Goal: Task Accomplishment & Management: Use online tool/utility

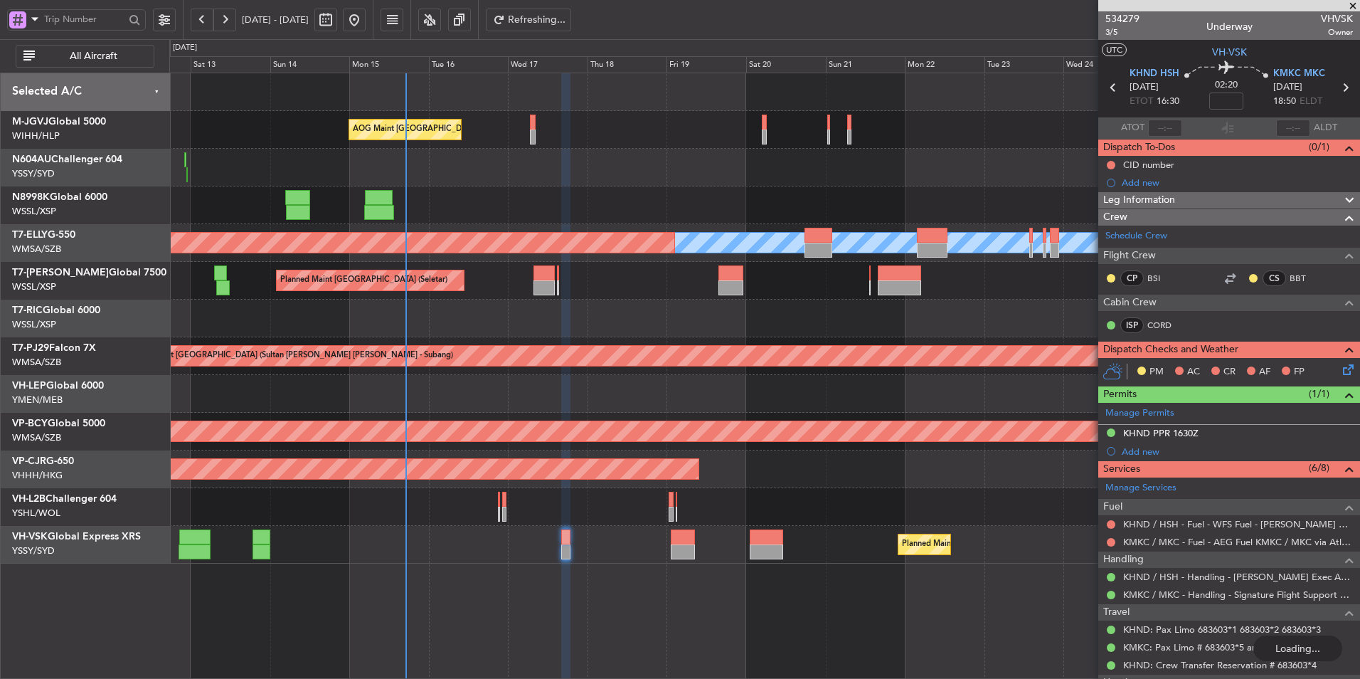
scroll to position [92, 0]
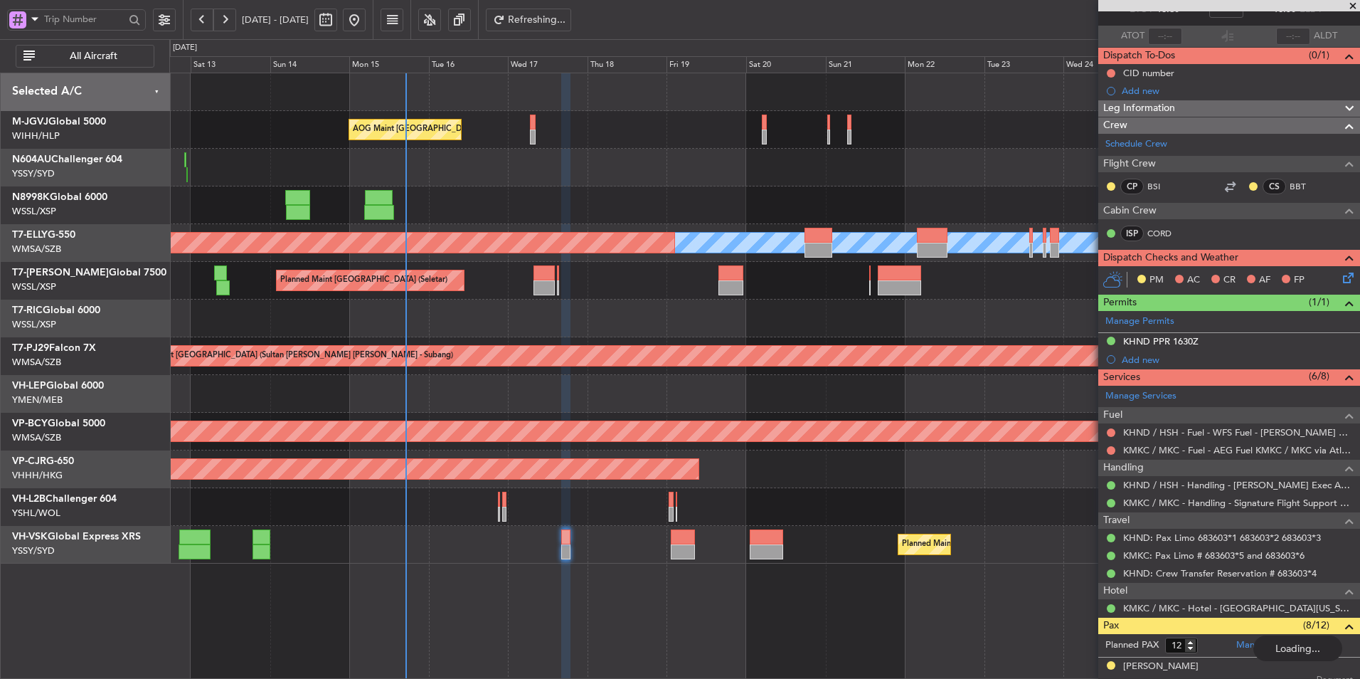
click at [558, 203] on div "Planned Maint [GEOGRAPHIC_DATA] (Seletar)" at bounding box center [764, 205] width 1190 height 38
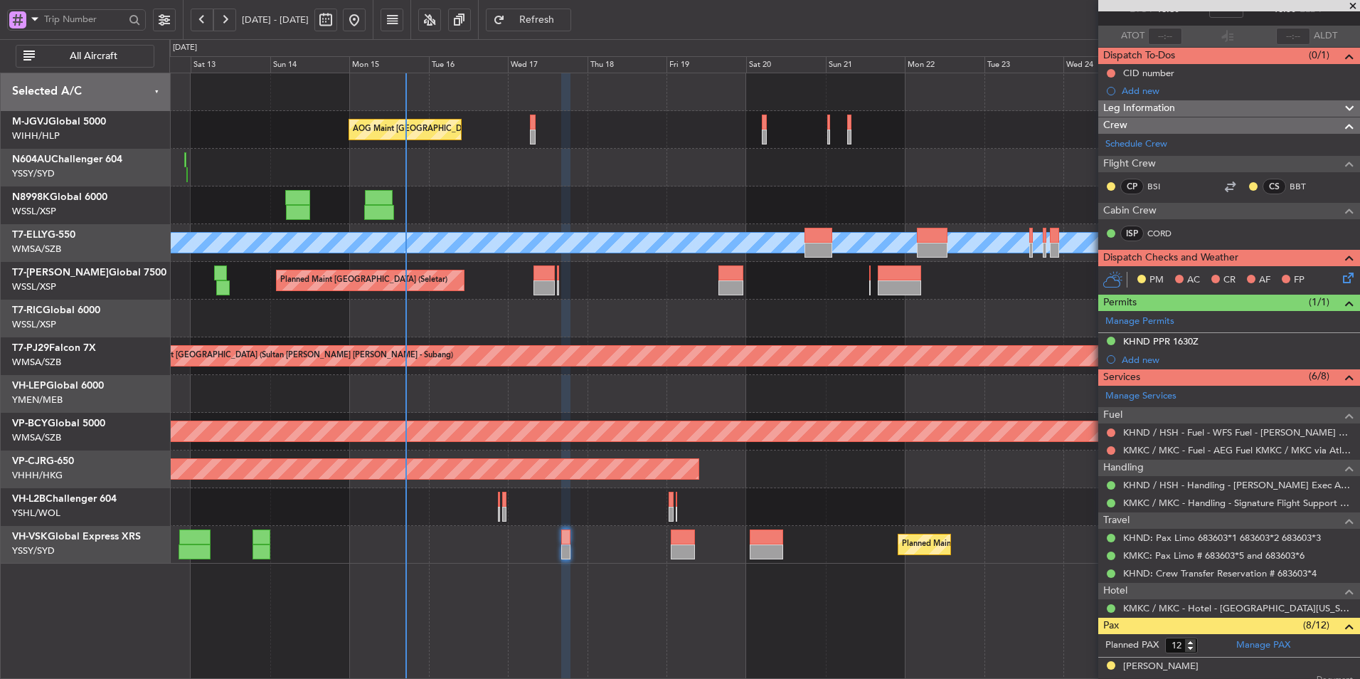
click at [559, 310] on div at bounding box center [764, 318] width 1190 height 38
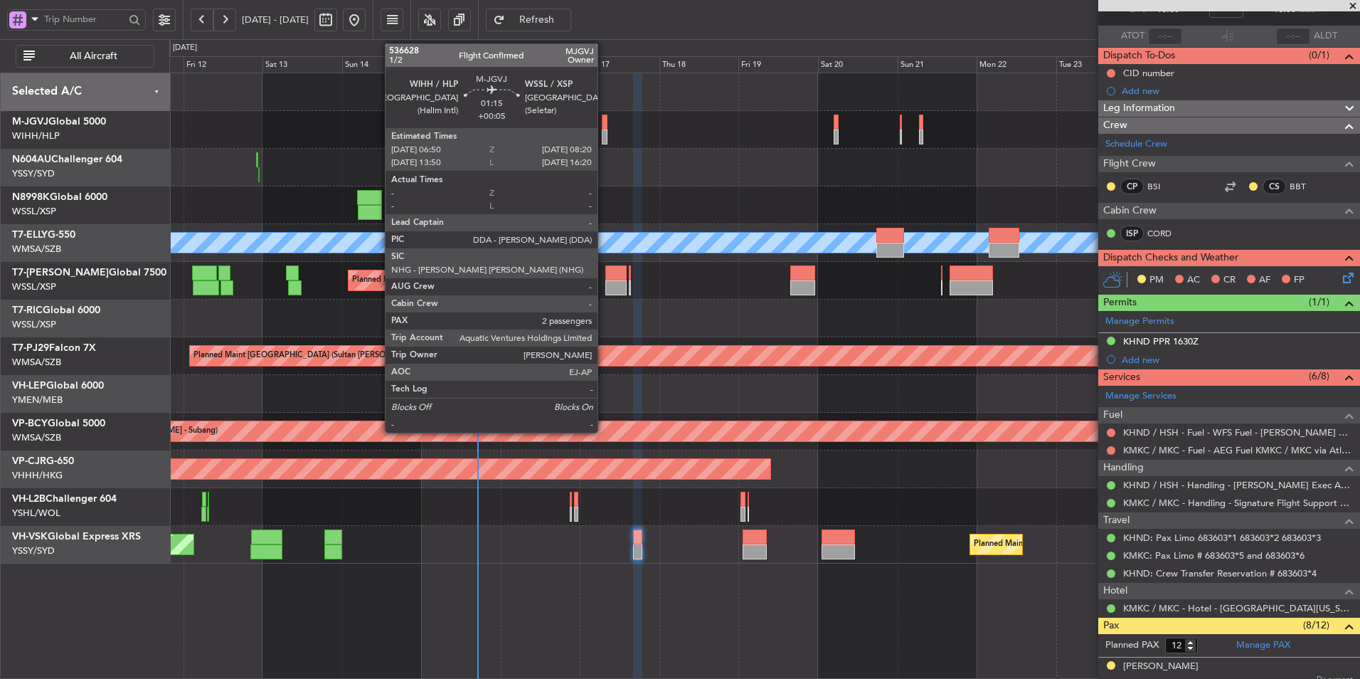
click at [604, 132] on div at bounding box center [604, 136] width 5 height 15
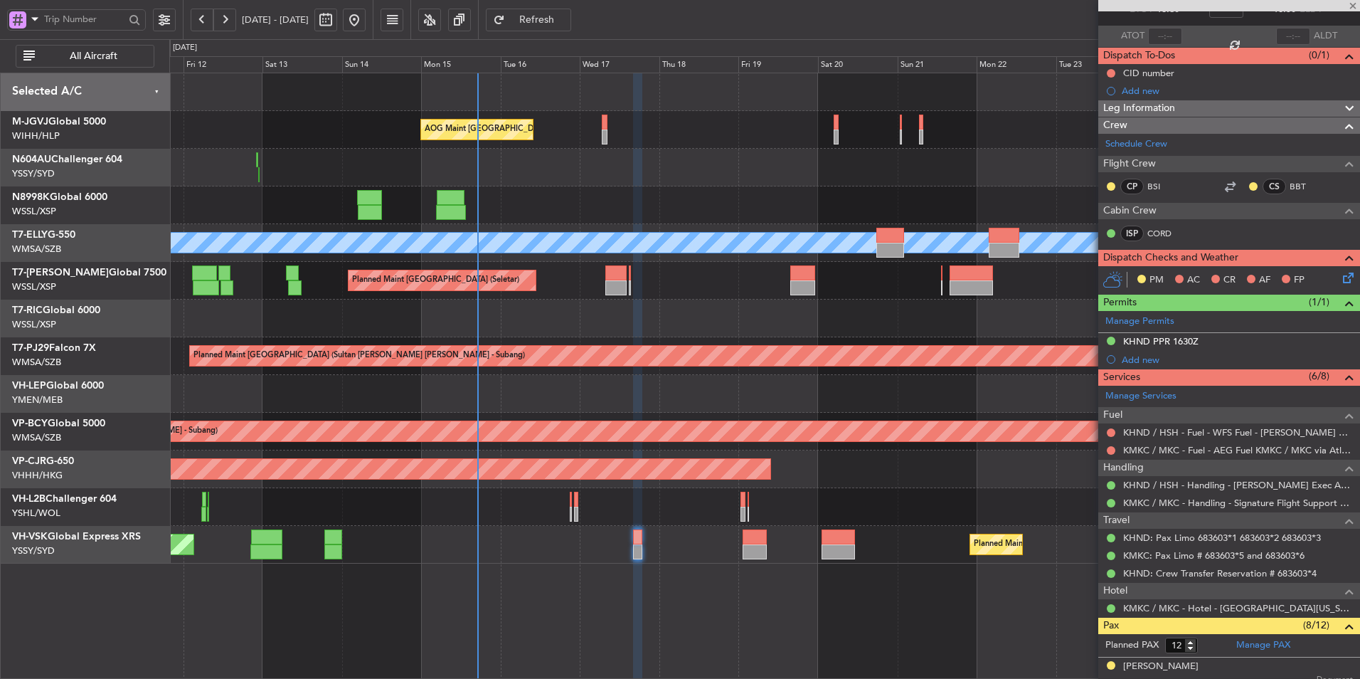
type input "+00:05"
type input "2"
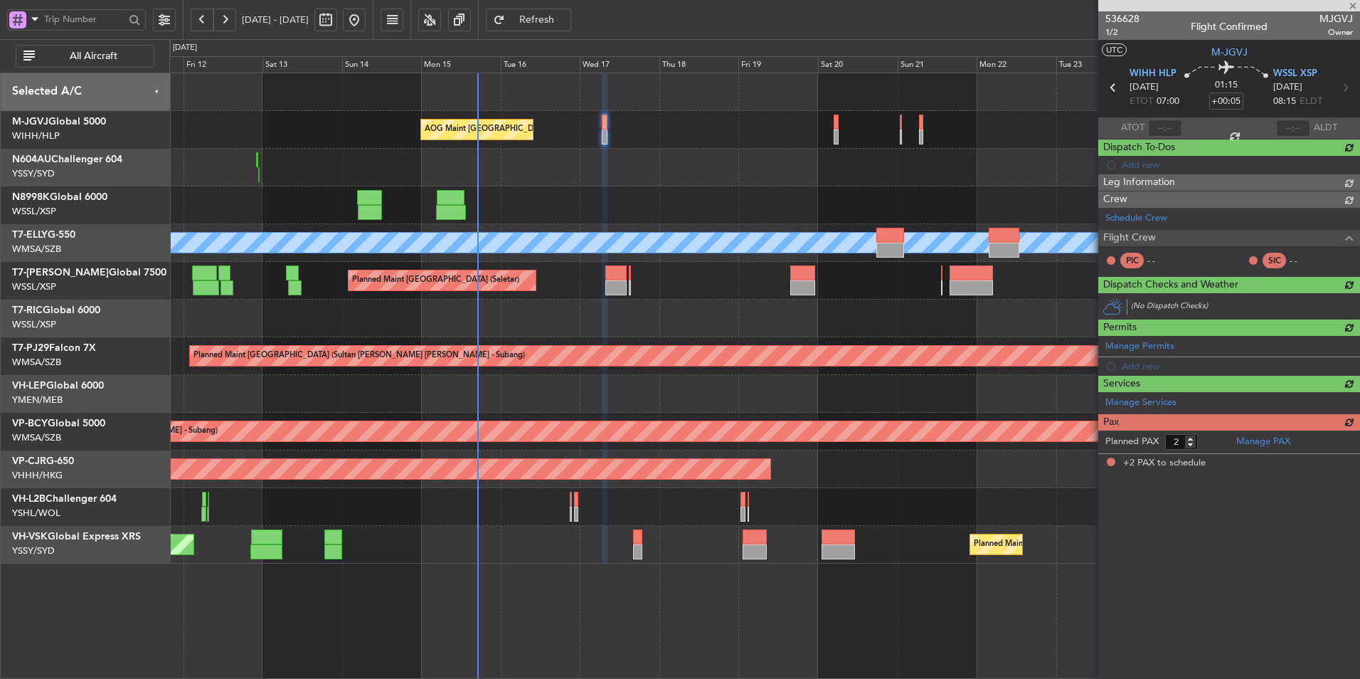
scroll to position [0, 0]
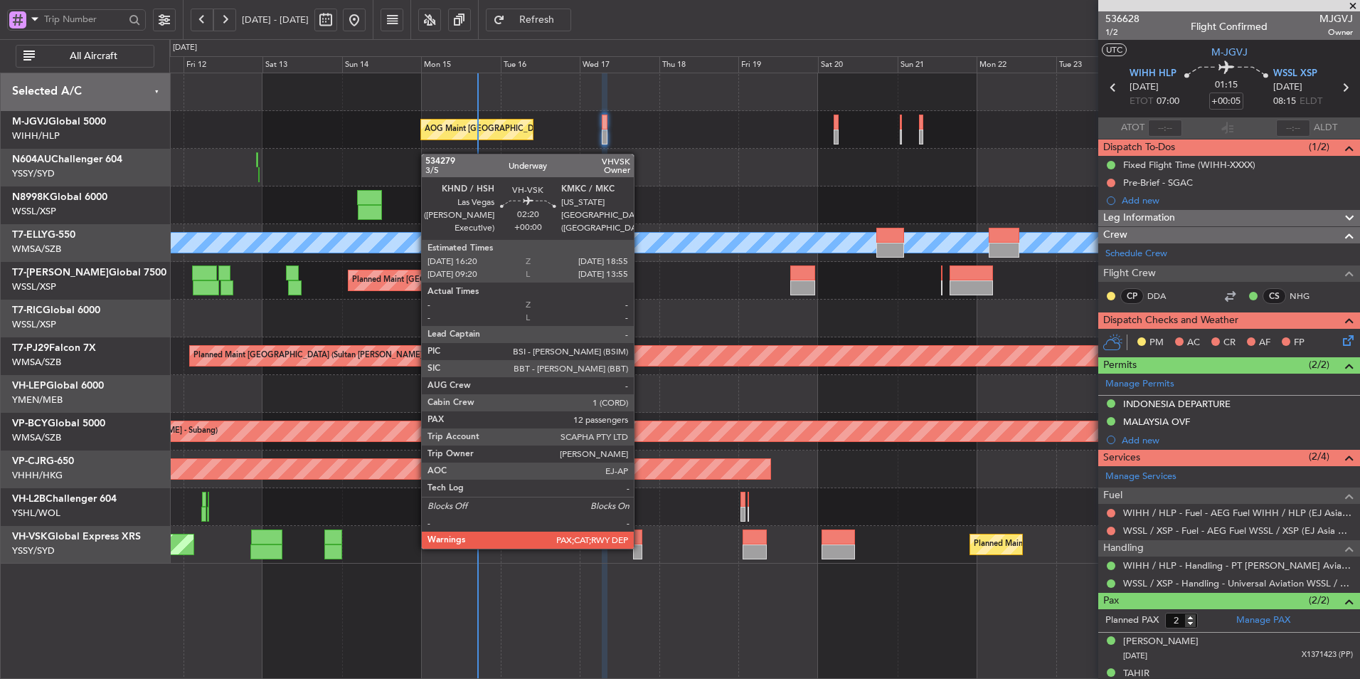
click at [640, 547] on div at bounding box center [637, 551] width 9 height 15
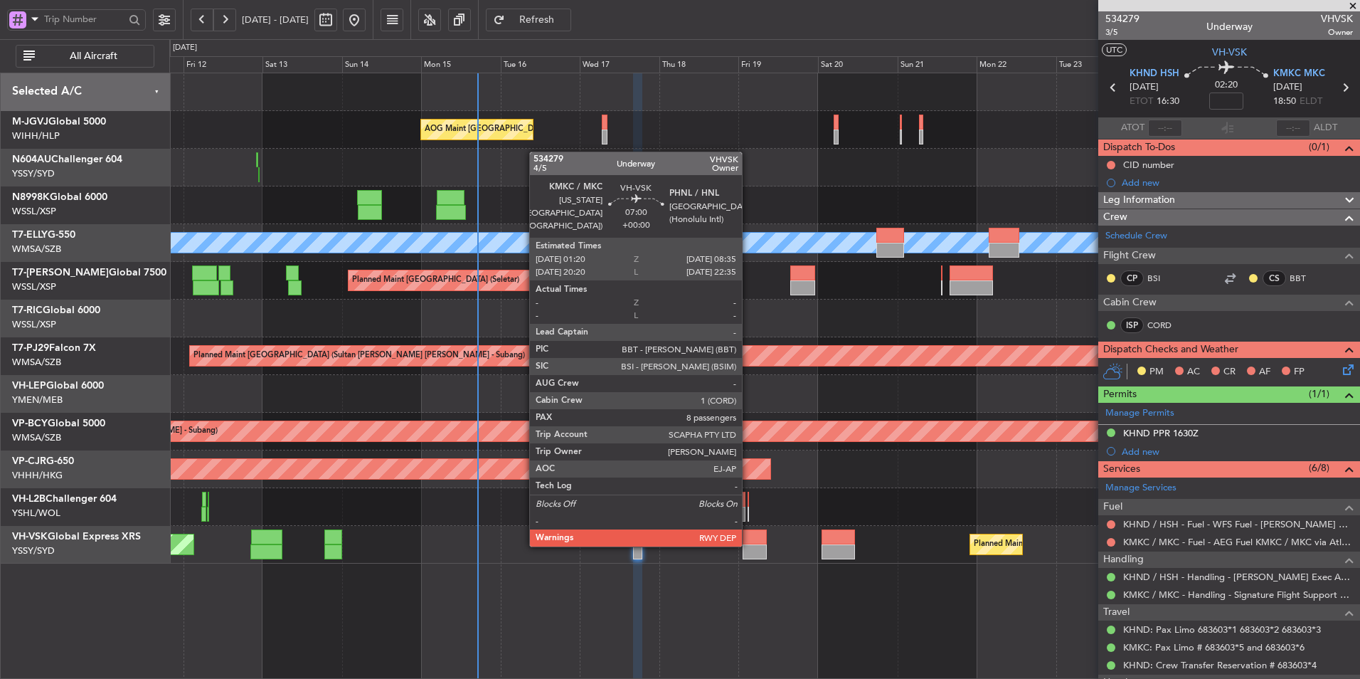
click at [748, 545] on div at bounding box center [755, 551] width 24 height 15
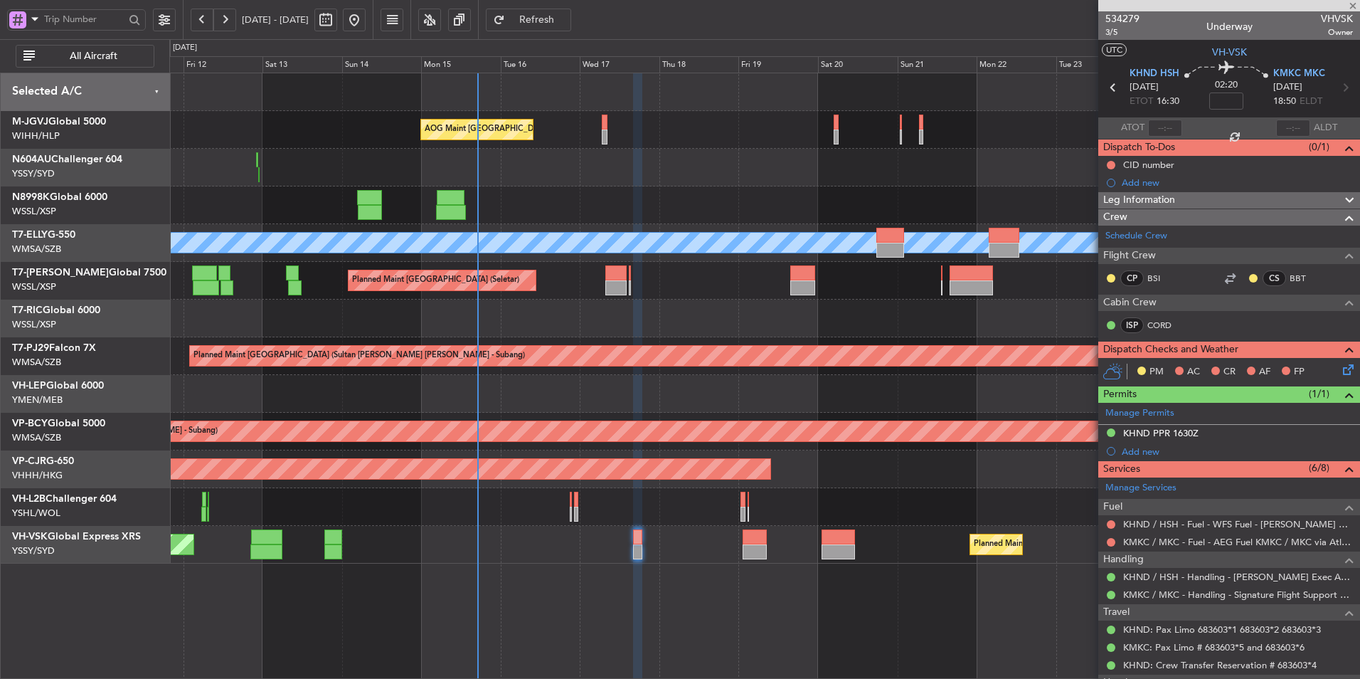
type input "8"
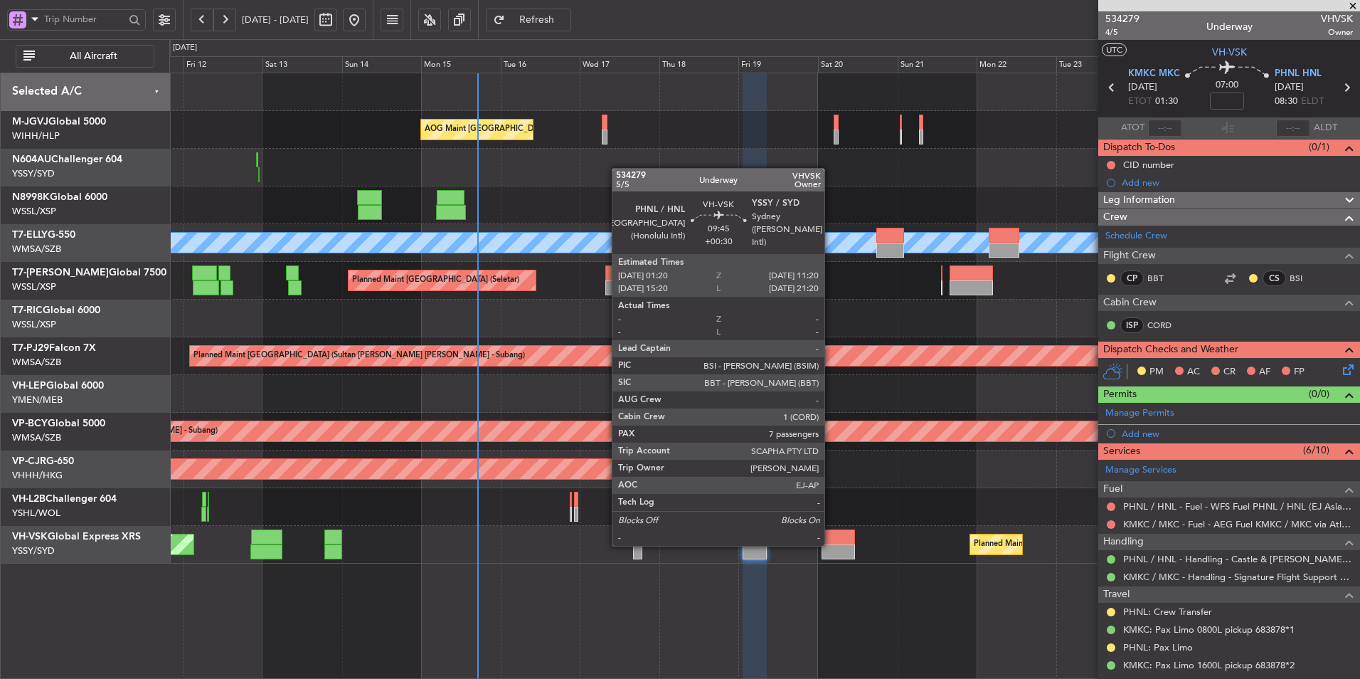
click at [831, 544] on div at bounding box center [838, 551] width 33 height 15
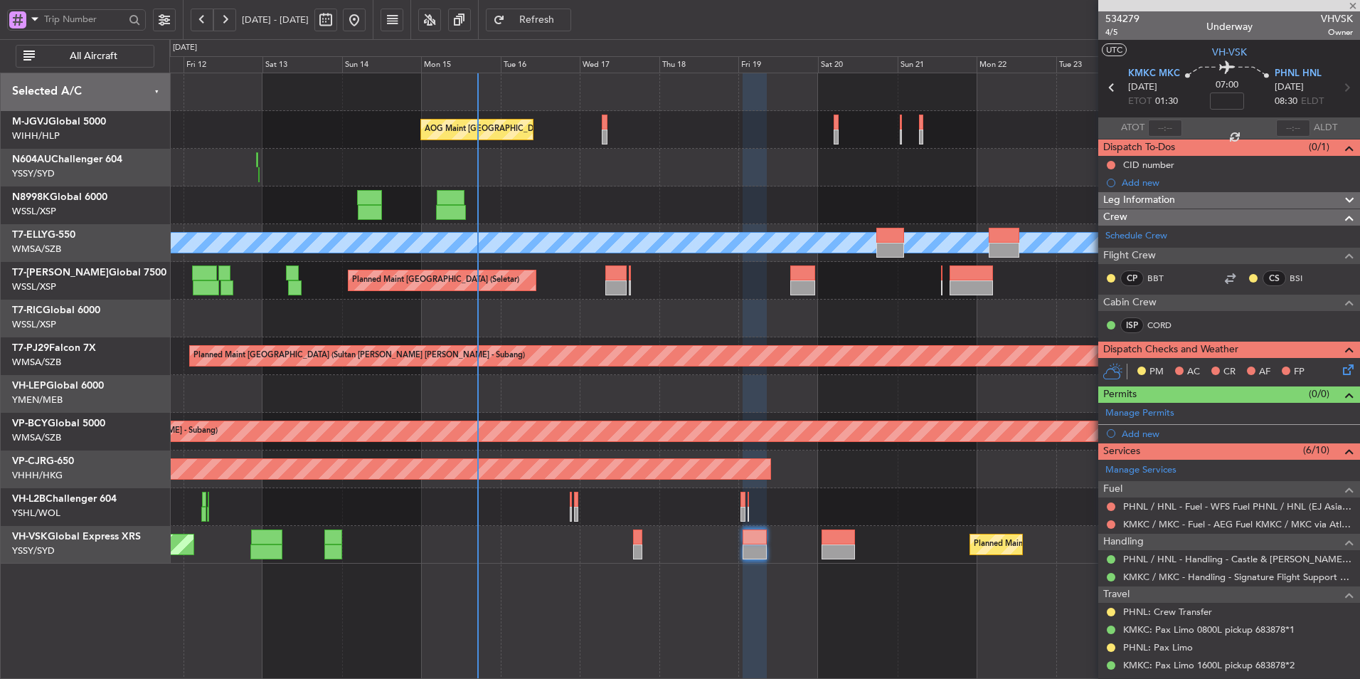
type input "+00:30"
type input "7"
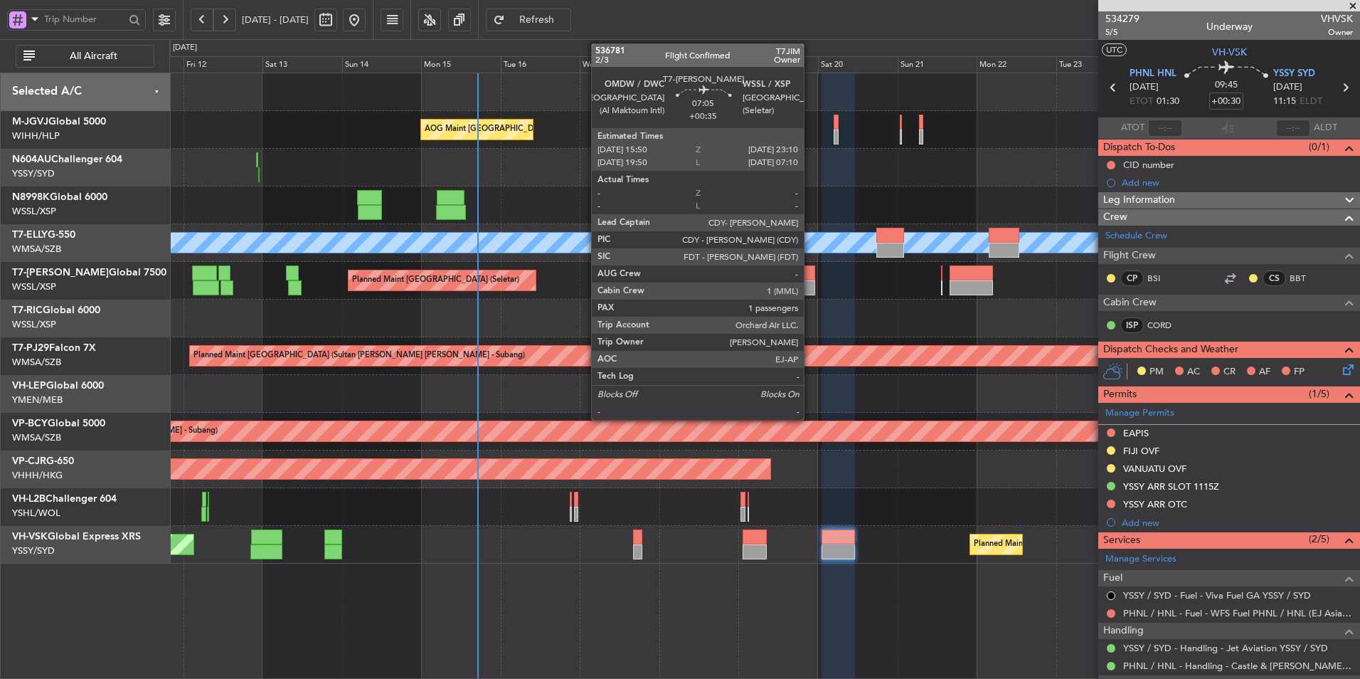
click at [810, 287] on div at bounding box center [802, 287] width 25 height 15
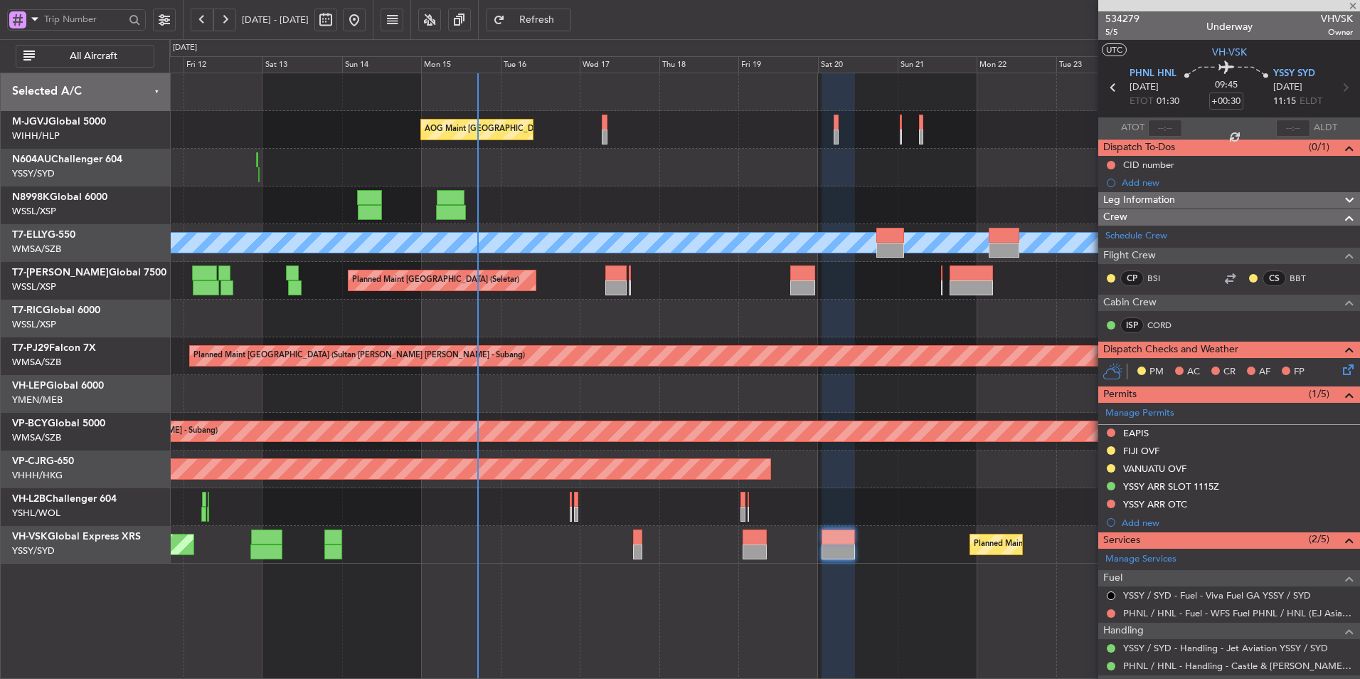
type input "+00:35"
type input "1"
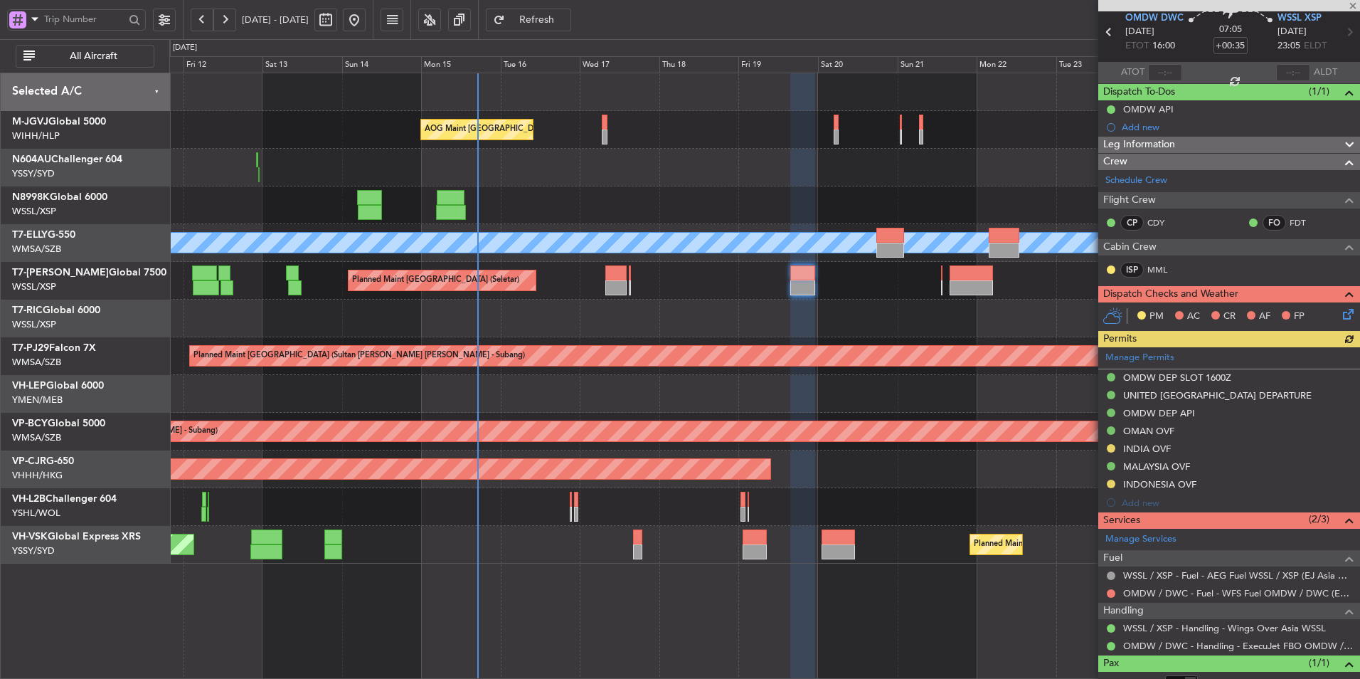
scroll to position [103, 0]
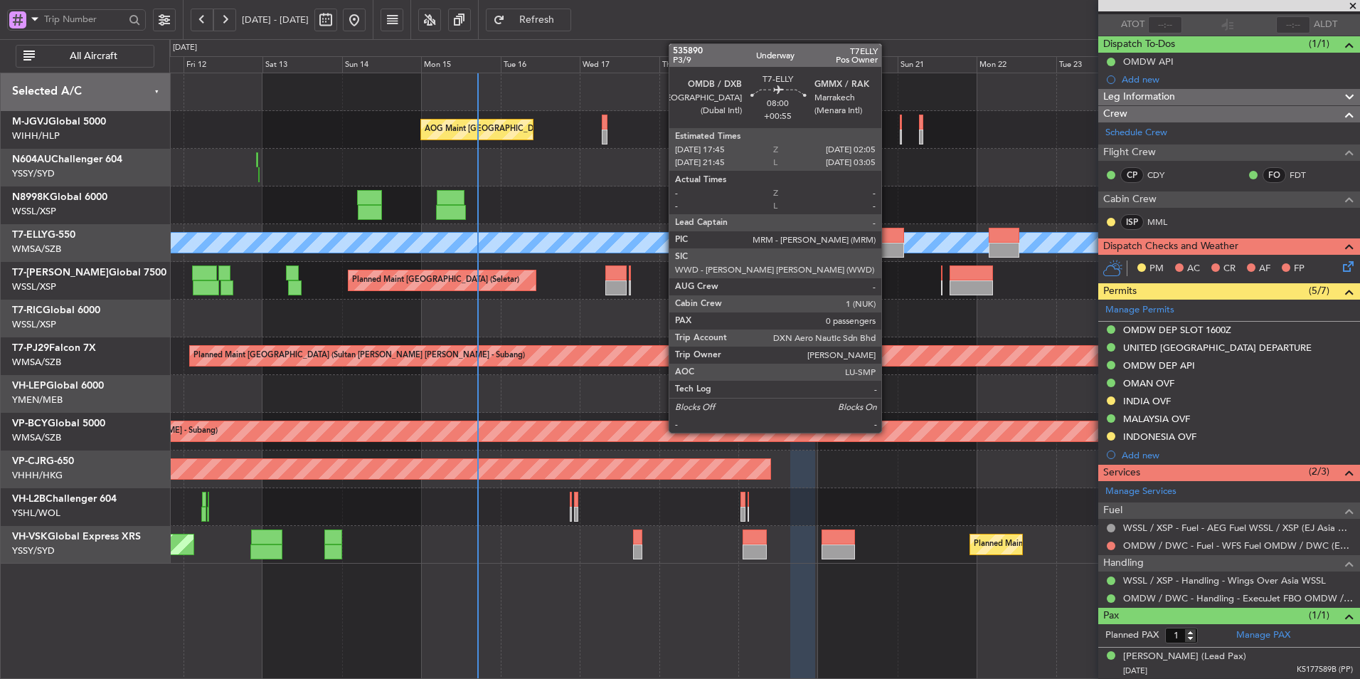
click at [888, 237] on div at bounding box center [890, 235] width 28 height 15
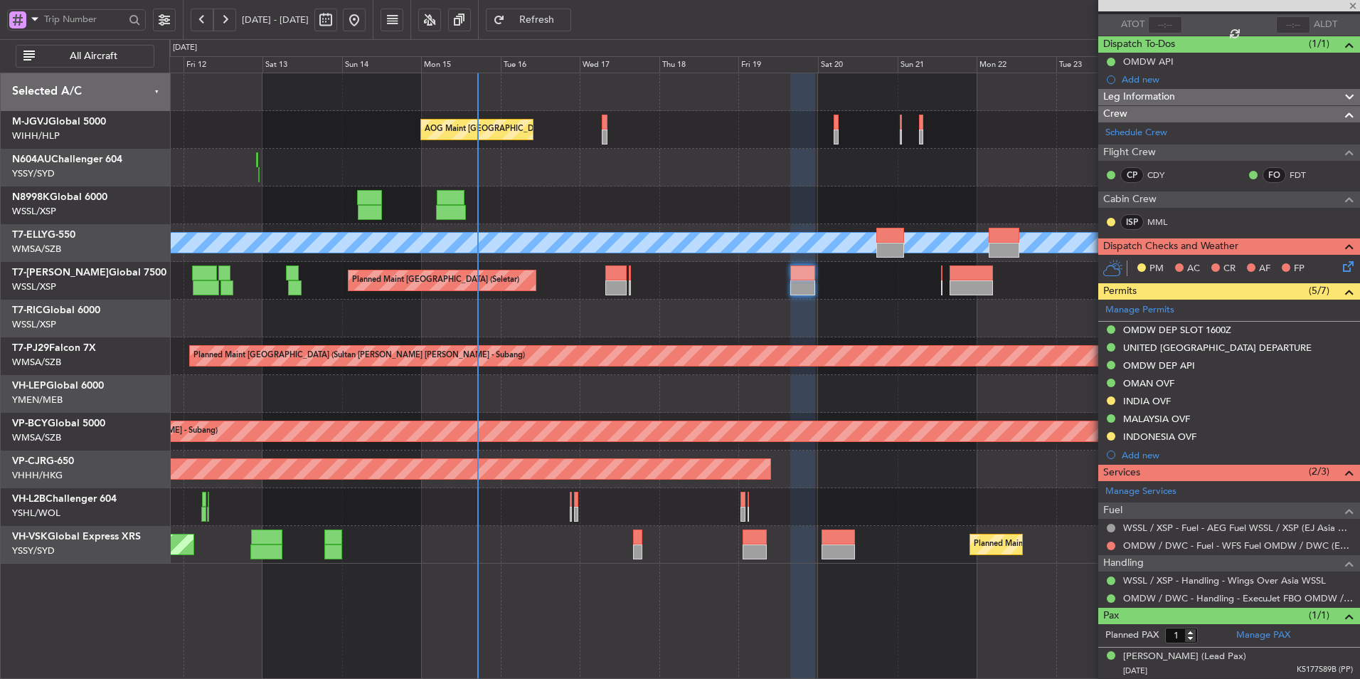
type input "+00:55"
type input "0"
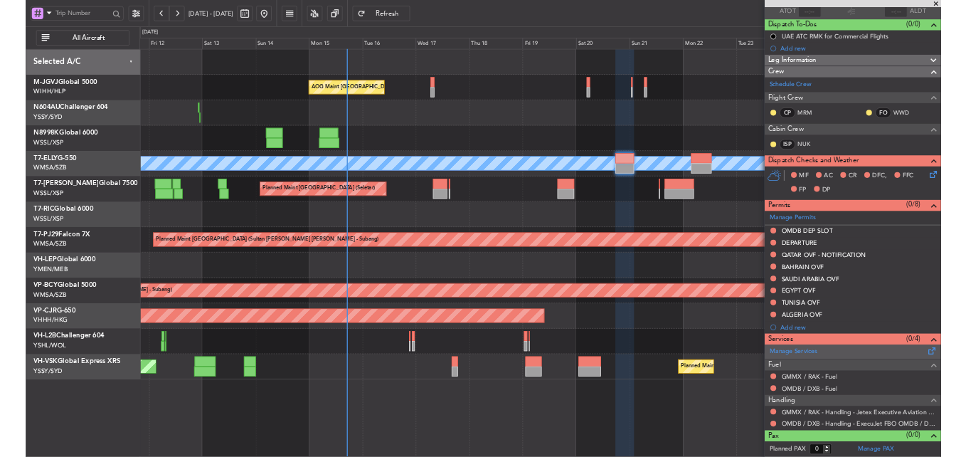
scroll to position [0, 0]
